Goal: Navigation & Orientation: Understand site structure

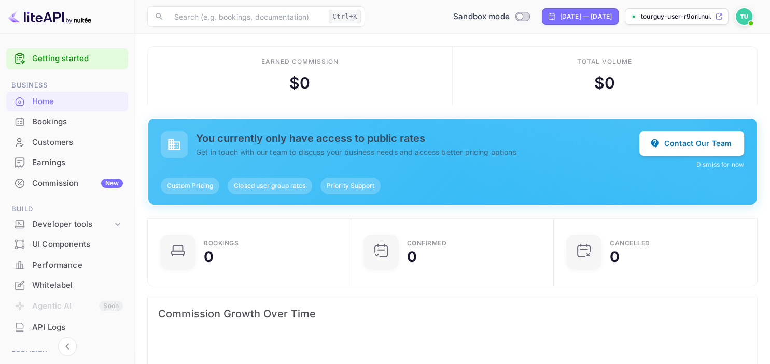
scroll to position [168, 197]
click at [63, 178] on div "Commission New" at bounding box center [77, 184] width 91 height 12
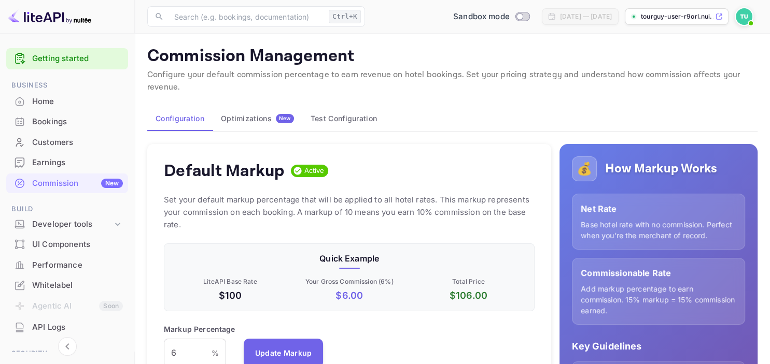
scroll to position [184, 371]
click at [156, 211] on div "Default Markup Active Set your default markup percentage that will be applied t…" at bounding box center [349, 341] width 404 height 394
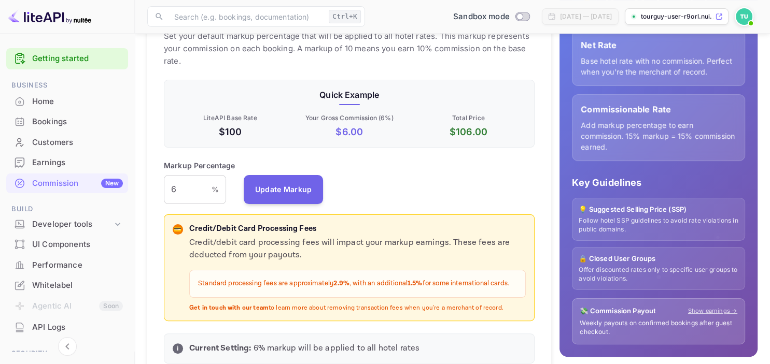
scroll to position [191, 0]
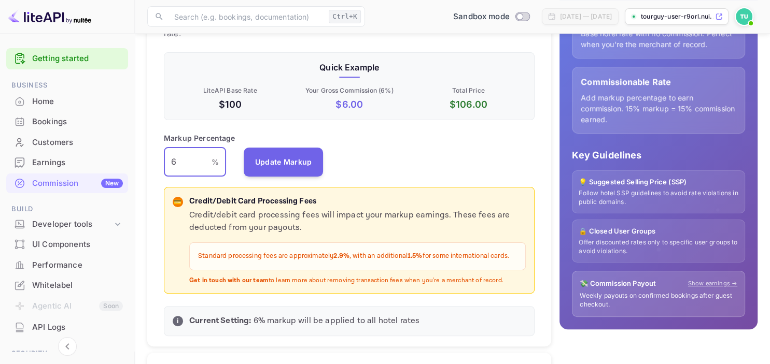
click at [179, 165] on input "6" at bounding box center [188, 162] width 48 height 29
type input "5"
click at [276, 165] on button "Update Markup" at bounding box center [284, 161] width 80 height 29
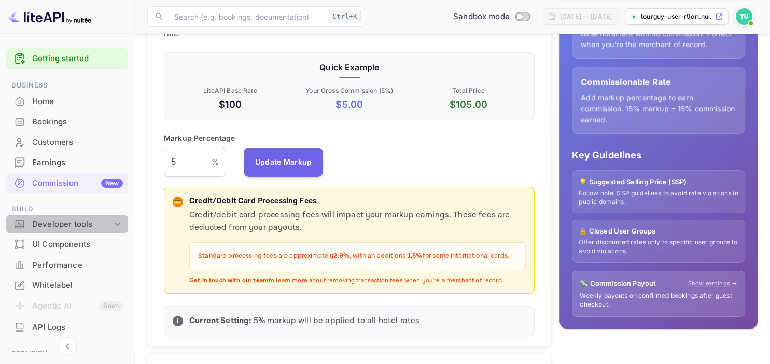
click at [119, 223] on icon at bounding box center [117, 224] width 10 height 10
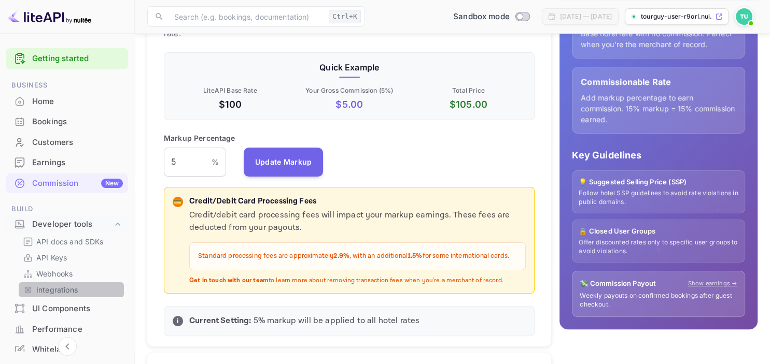
click at [57, 290] on p "Integrations" at bounding box center [56, 290] width 41 height 11
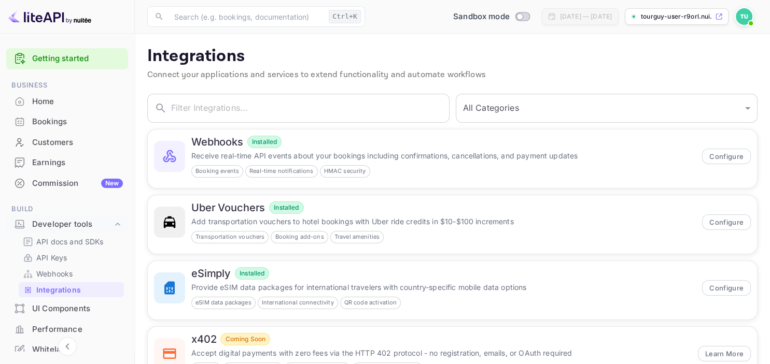
click at [140, 208] on main "Integrations Connect your applications and services to extend functionality and…" at bounding box center [452, 253] width 635 height 439
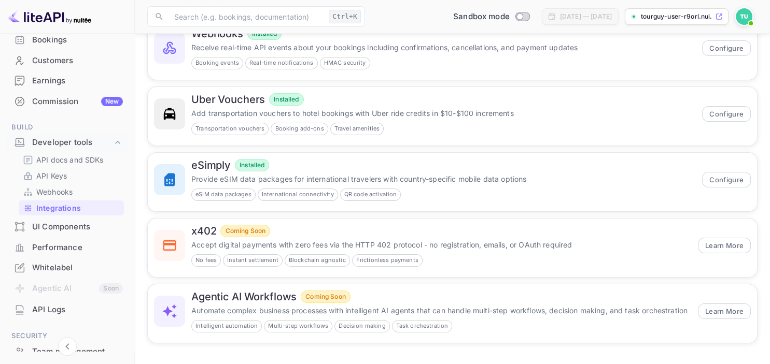
scroll to position [80, 0]
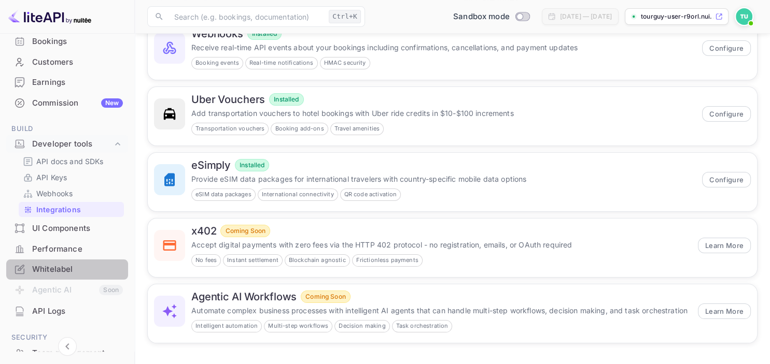
click at [58, 265] on div "Whitelabel" at bounding box center [77, 270] width 91 height 12
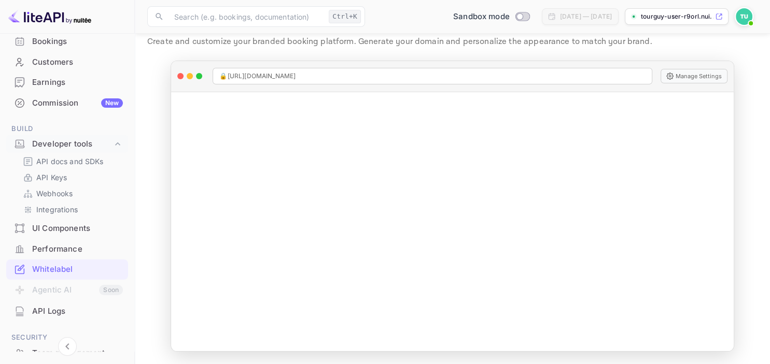
scroll to position [15, 0]
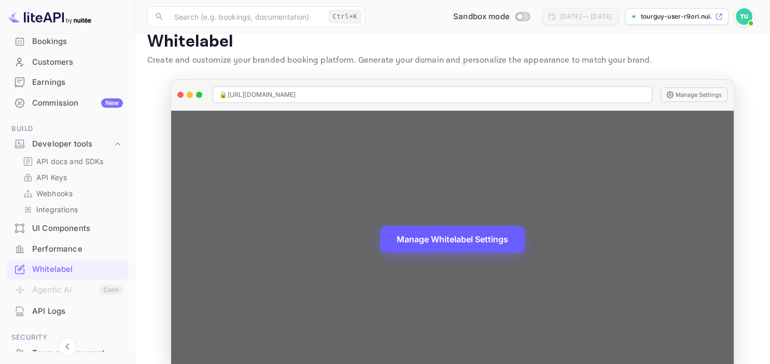
click at [490, 242] on button "Manage Whitelabel Settings" at bounding box center [452, 239] width 145 height 27
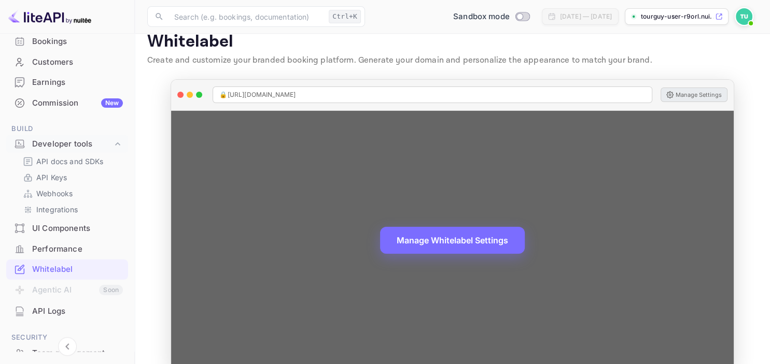
click at [693, 90] on button "Manage Settings" at bounding box center [693, 95] width 67 height 15
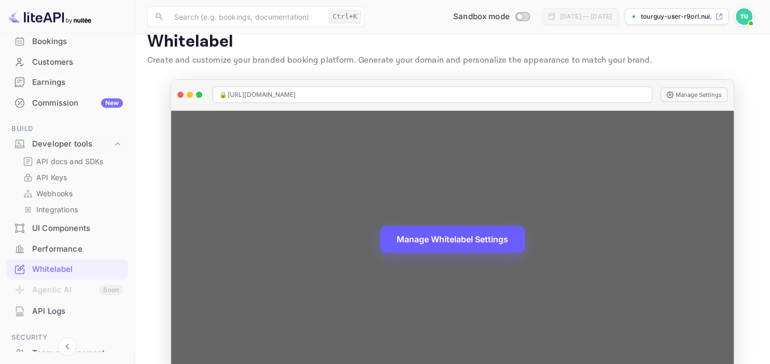
click at [476, 242] on button "Manage Whitelabel Settings" at bounding box center [452, 239] width 145 height 27
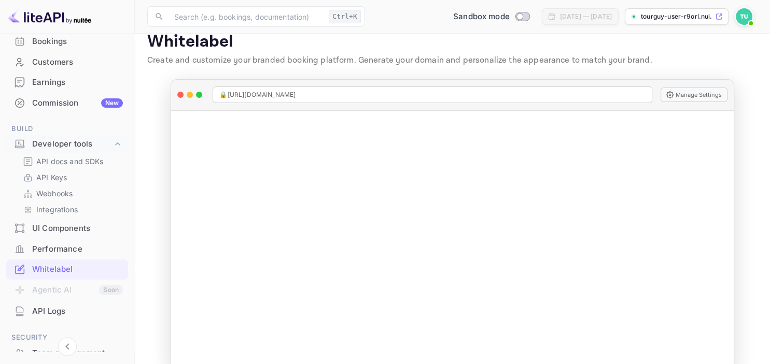
click at [747, 17] on img at bounding box center [744, 16] width 17 height 17
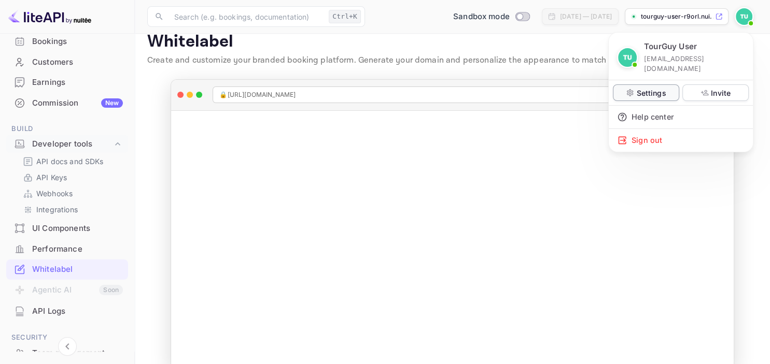
click at [653, 88] on p "Settings" at bounding box center [651, 93] width 30 height 11
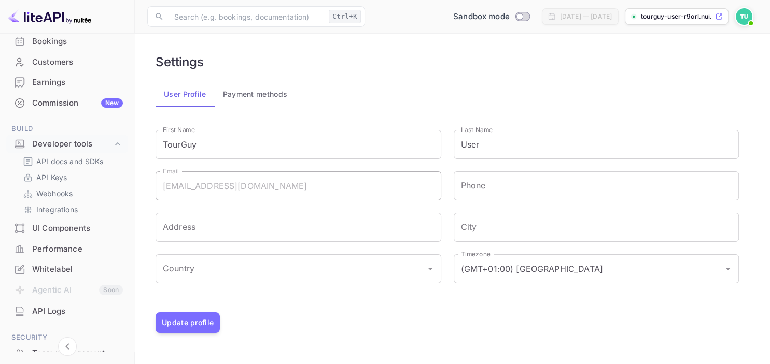
click at [140, 151] on main "Settings User Profile Payment methods Signing in with google... First Name Tour…" at bounding box center [452, 199] width 635 height 331
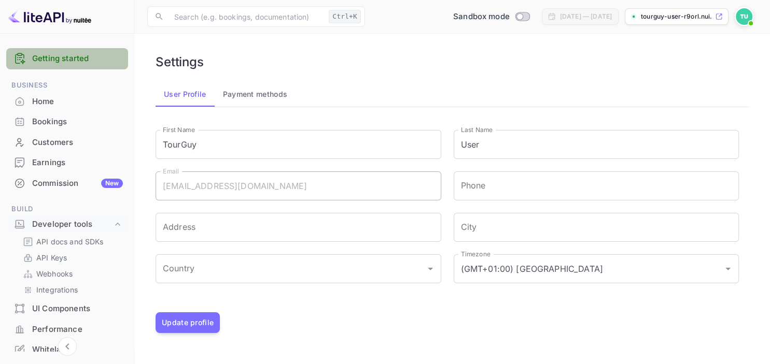
click at [64, 61] on link "Getting started" at bounding box center [77, 59] width 91 height 12
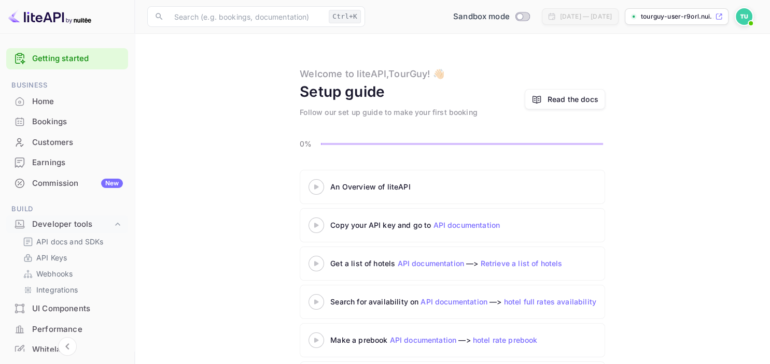
click at [231, 192] on div "An Overview of liteAPI Copy your API key and go to API documentation Get a list…" at bounding box center [452, 285] width 610 height 230
click at [571, 103] on div "Read the docs" at bounding box center [572, 99] width 51 height 11
click at [676, 17] on p "tourguy-user-r9orl.nui..." at bounding box center [677, 16] width 72 height 9
click at [509, 16] on input "Switch to Production mode" at bounding box center [519, 16] width 21 height 7
checkbox input "false"
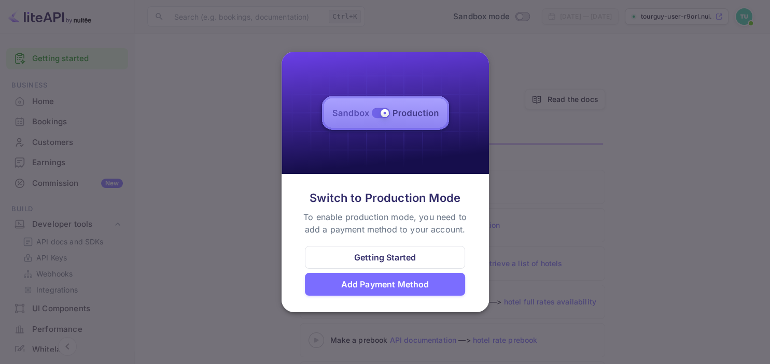
click at [378, 252] on div "Getting Started" at bounding box center [385, 257] width 161 height 23
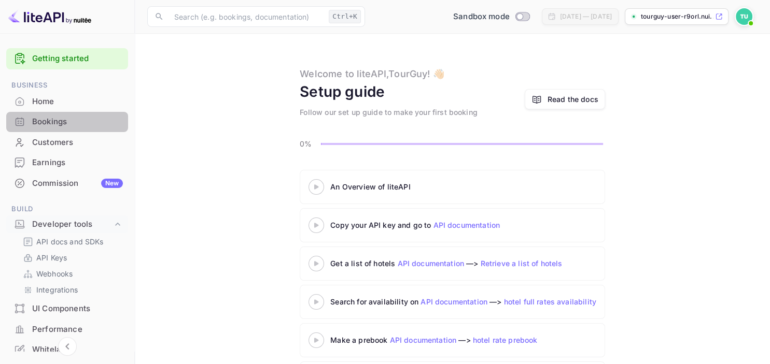
click at [55, 123] on div "Bookings" at bounding box center [77, 122] width 91 height 12
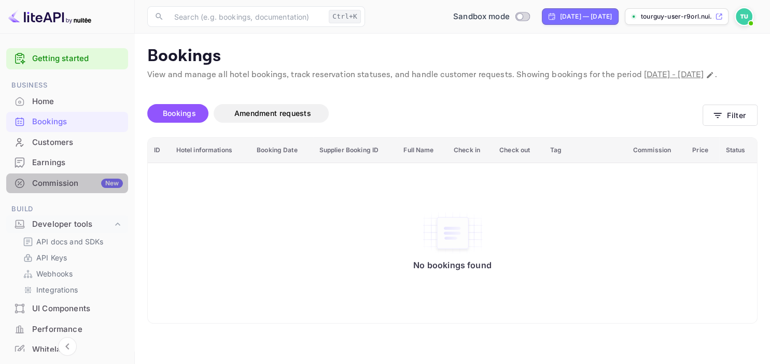
click at [125, 175] on div "Commission New" at bounding box center [67, 184] width 122 height 20
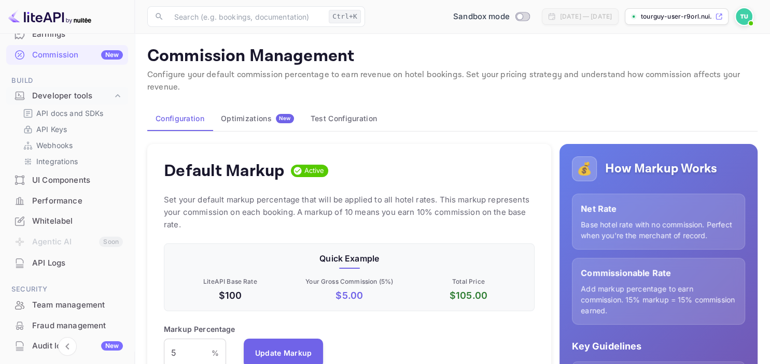
scroll to position [220, 0]
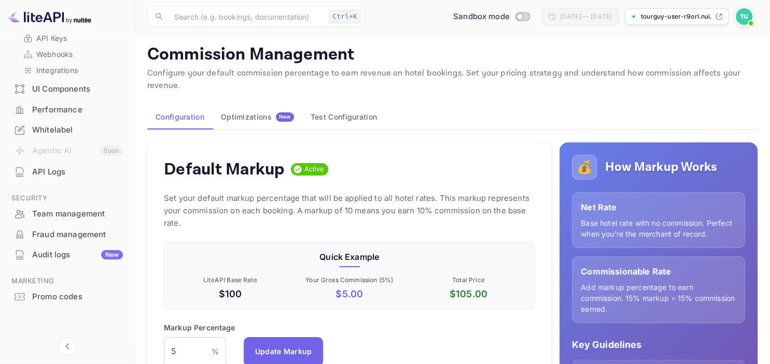
scroll to position [0, 0]
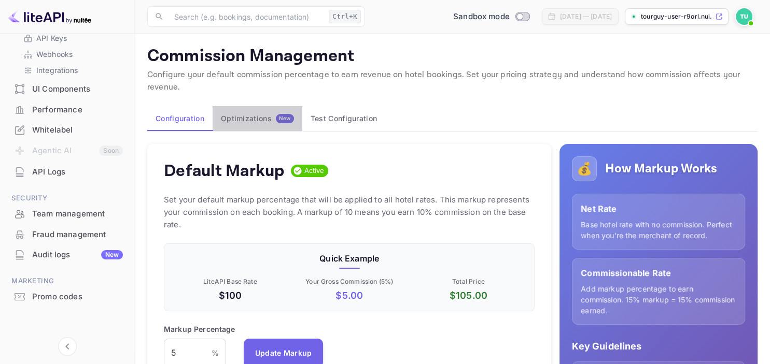
click at [262, 117] on div "Optimizations New" at bounding box center [257, 118] width 73 height 9
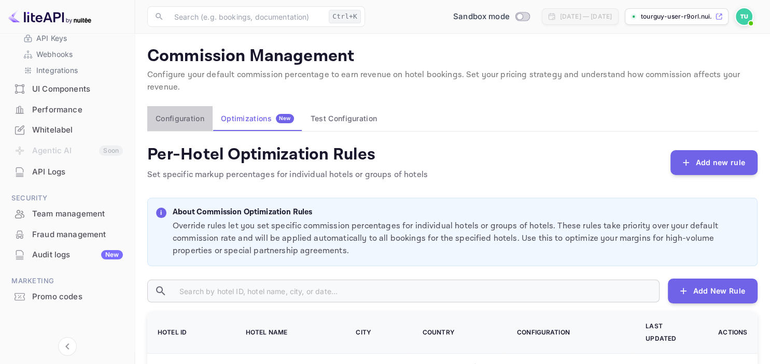
click at [177, 113] on button "Configuration" at bounding box center [179, 118] width 65 height 25
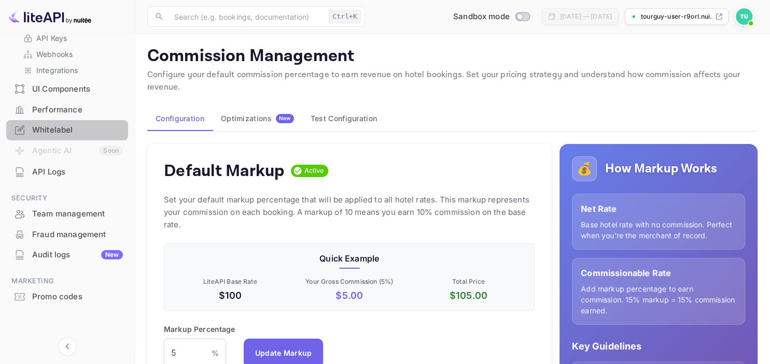
click at [50, 128] on div "Whitelabel" at bounding box center [77, 130] width 91 height 12
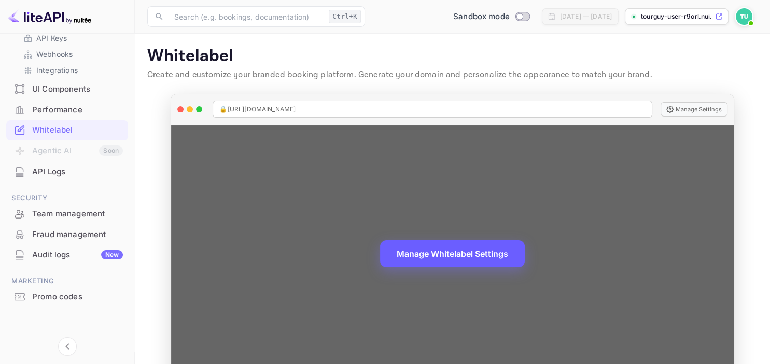
click at [444, 256] on button "Manage Whitelabel Settings" at bounding box center [452, 254] width 145 height 27
